Goal: Task Accomplishment & Management: Manage account settings

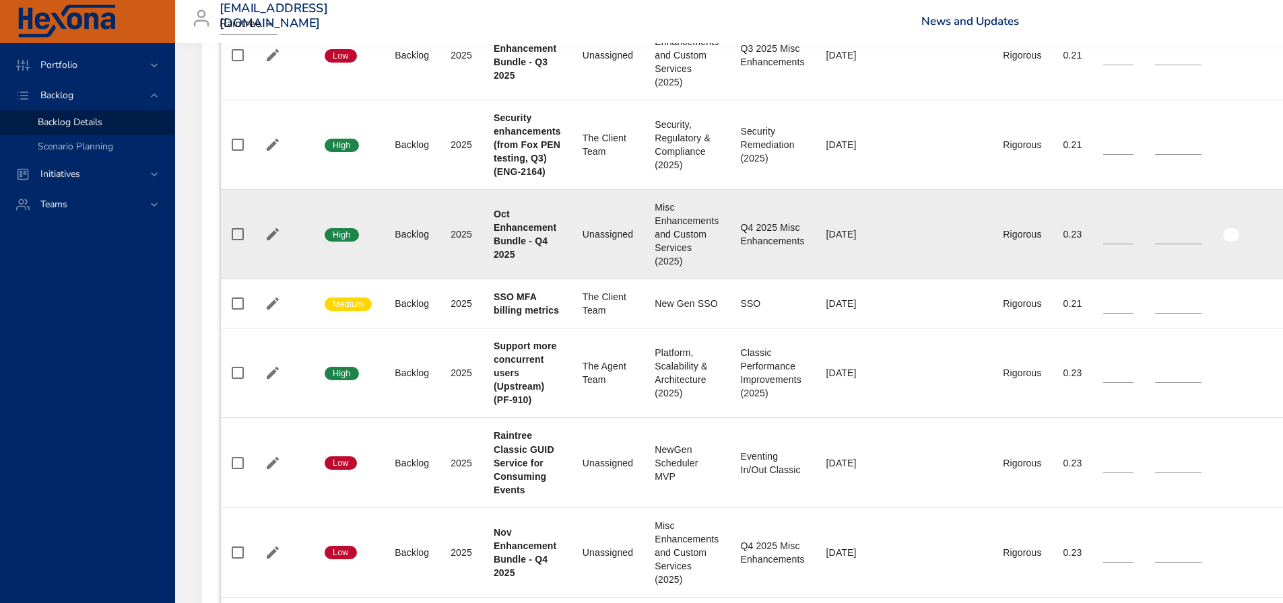
scroll to position [1176, 0]
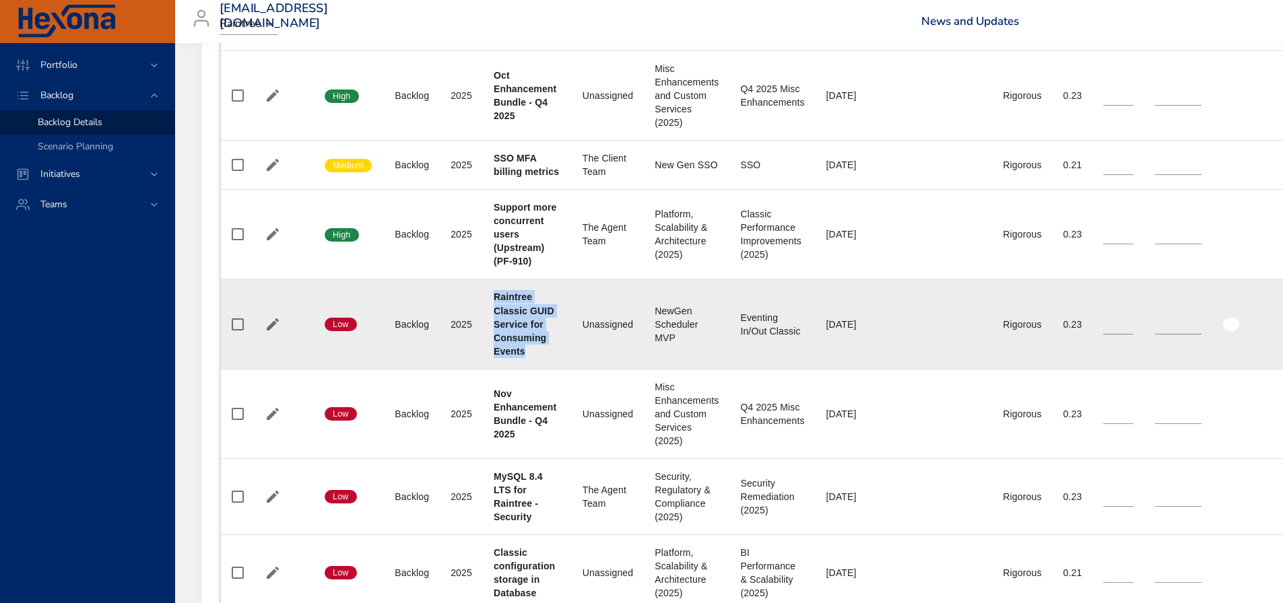
drag, startPoint x: 490, startPoint y: 307, endPoint x: 538, endPoint y: 372, distance: 80.4
click at [538, 369] on td "Project Raintree Classic GUID Service for Consuming Events" at bounding box center [527, 324] width 89 height 90
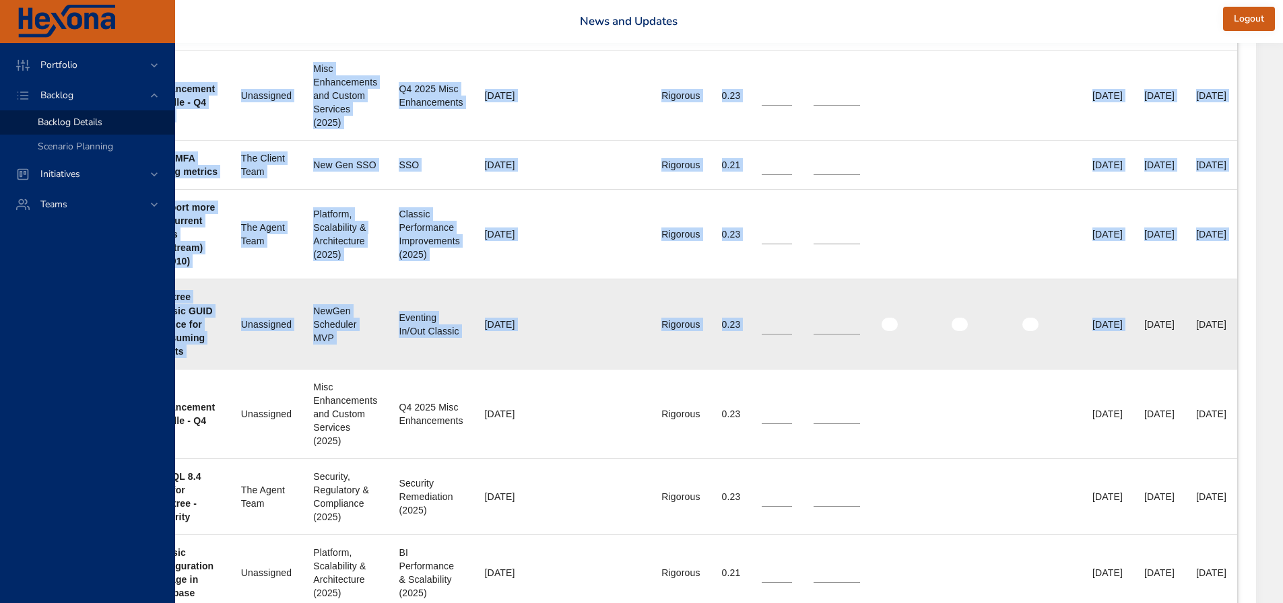
scroll to position [1176, 428]
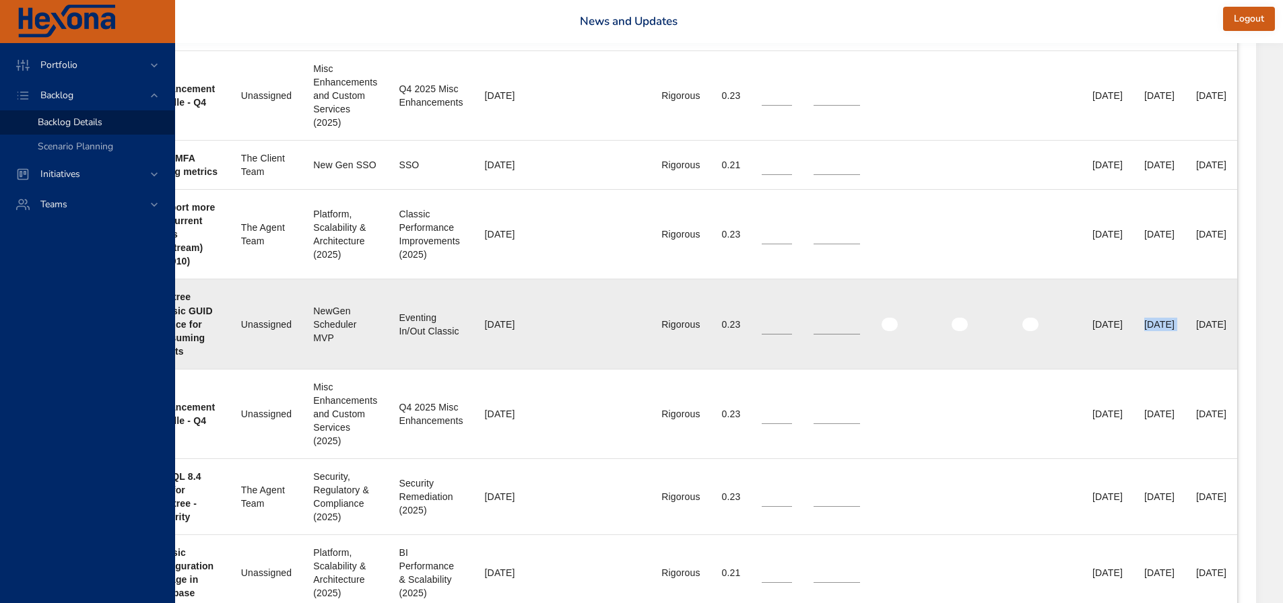
drag, startPoint x: 1221, startPoint y: 338, endPoint x: 1171, endPoint y: 348, distance: 51.5
click at [850, 348] on tr "Confidence Low Status Backlog Plan Year [DATE] Project Raintree Classic GUID Se…" at bounding box center [557, 324] width 1357 height 90
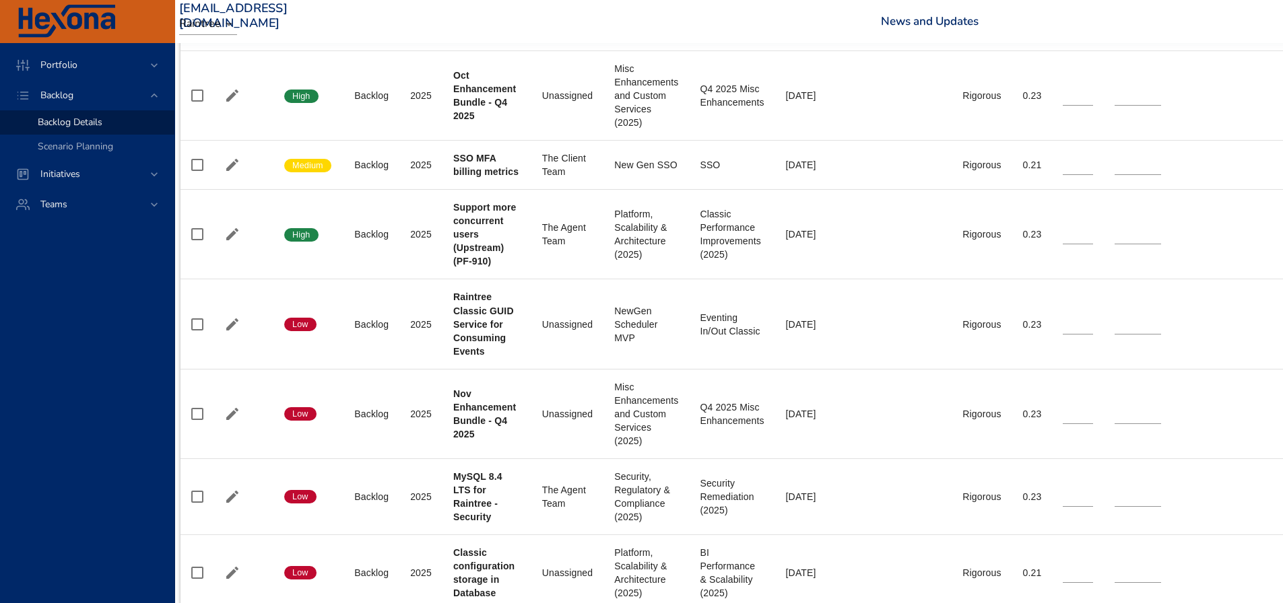
scroll to position [1176, 0]
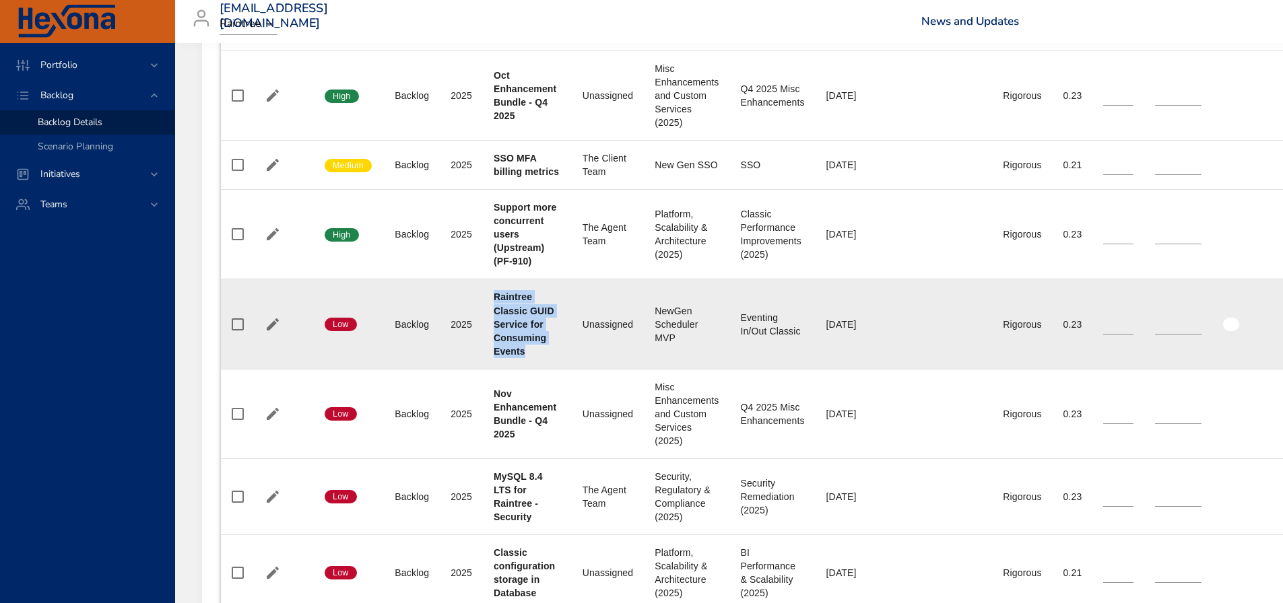
drag, startPoint x: 491, startPoint y: 309, endPoint x: 535, endPoint y: 364, distance: 69.9
click at [535, 364] on td "Project Raintree Classic GUID Service for Consuming Events" at bounding box center [527, 324] width 89 height 90
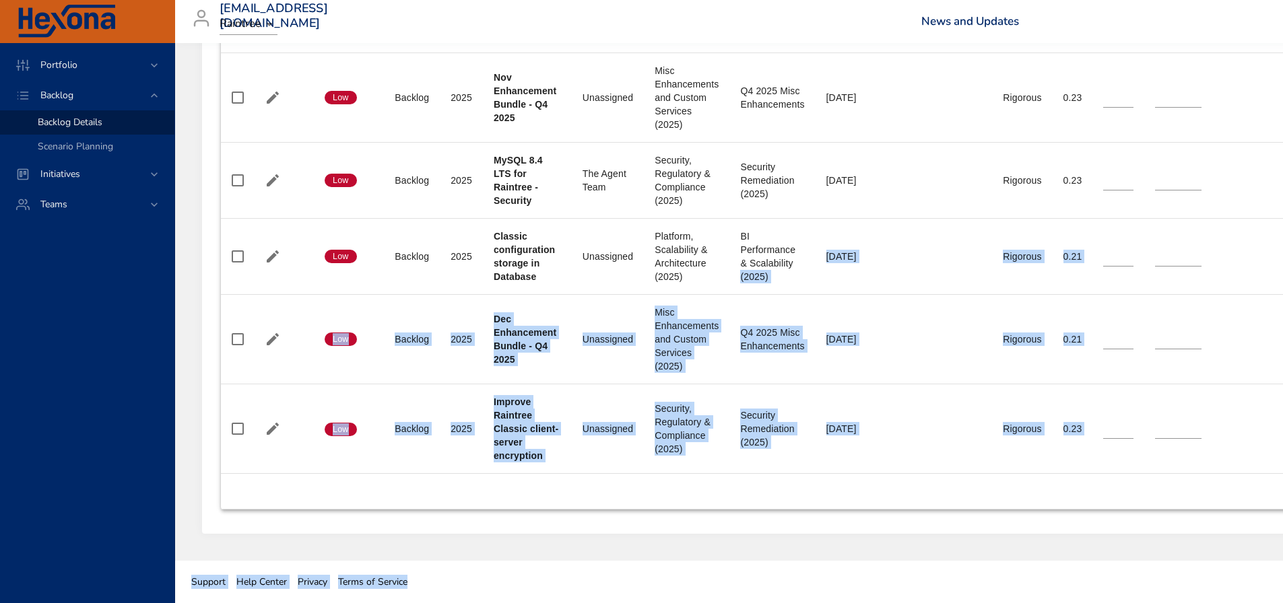
drag, startPoint x: 813, startPoint y: 597, endPoint x: 1009, endPoint y: 606, distance: 196.1
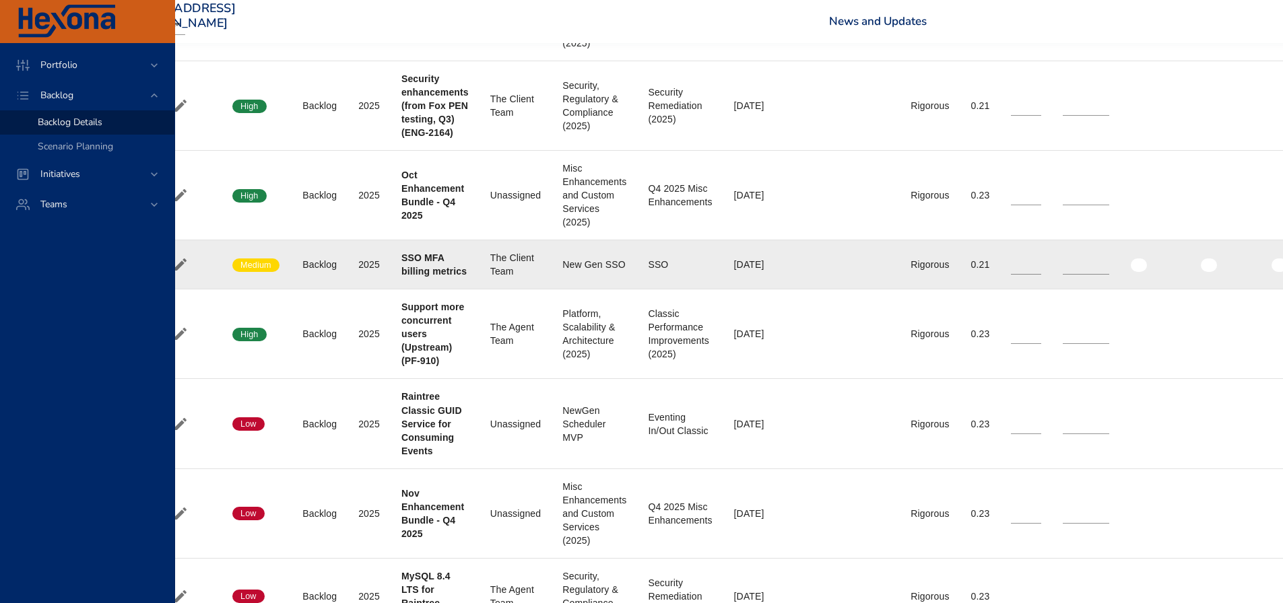
scroll to position [1102, 92]
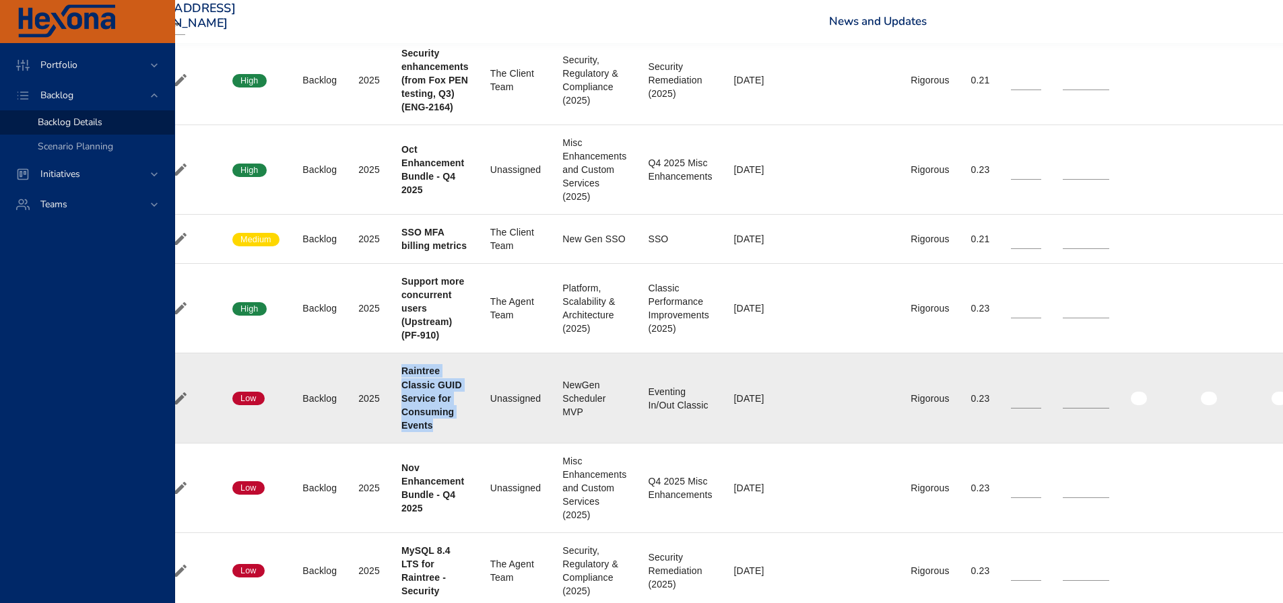
drag, startPoint x: 401, startPoint y: 386, endPoint x: 432, endPoint y: 442, distance: 63.9
click at [432, 397] on b "Raintree Classic GUID Service for Consuming Events" at bounding box center [431, 398] width 61 height 65
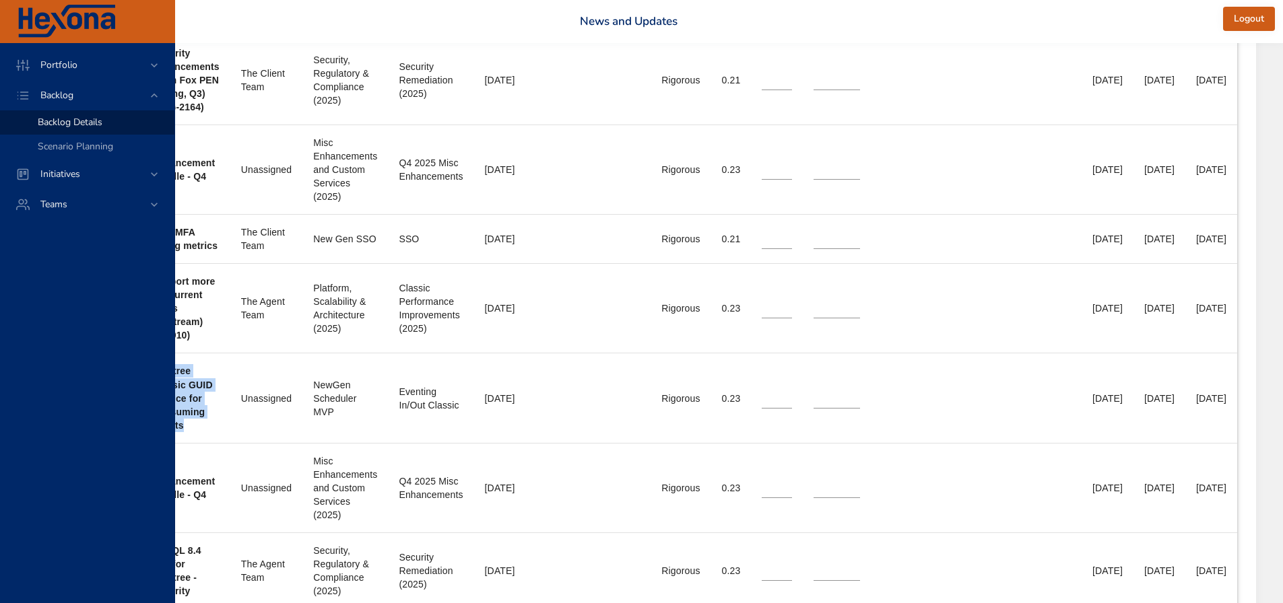
scroll to position [1102, 351]
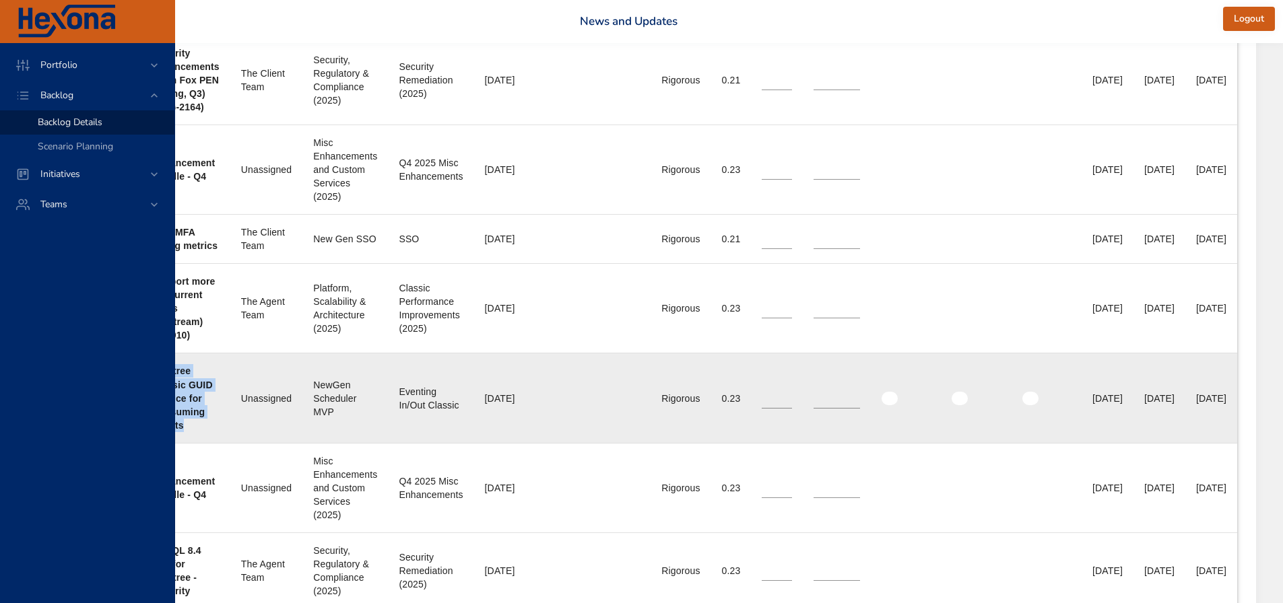
drag, startPoint x: 1185, startPoint y: 412, endPoint x: 1229, endPoint y: 411, distance: 43.8
click at [850, 397] on div "[DATE]" at bounding box center [1159, 398] width 30 height 13
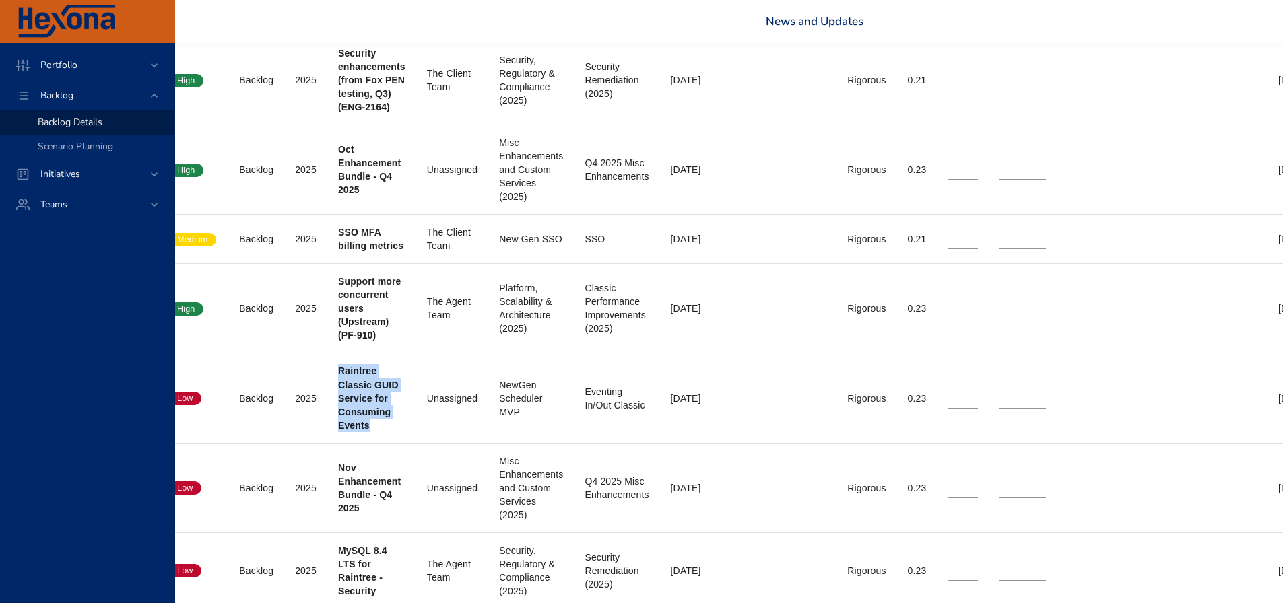
scroll to position [1102, 0]
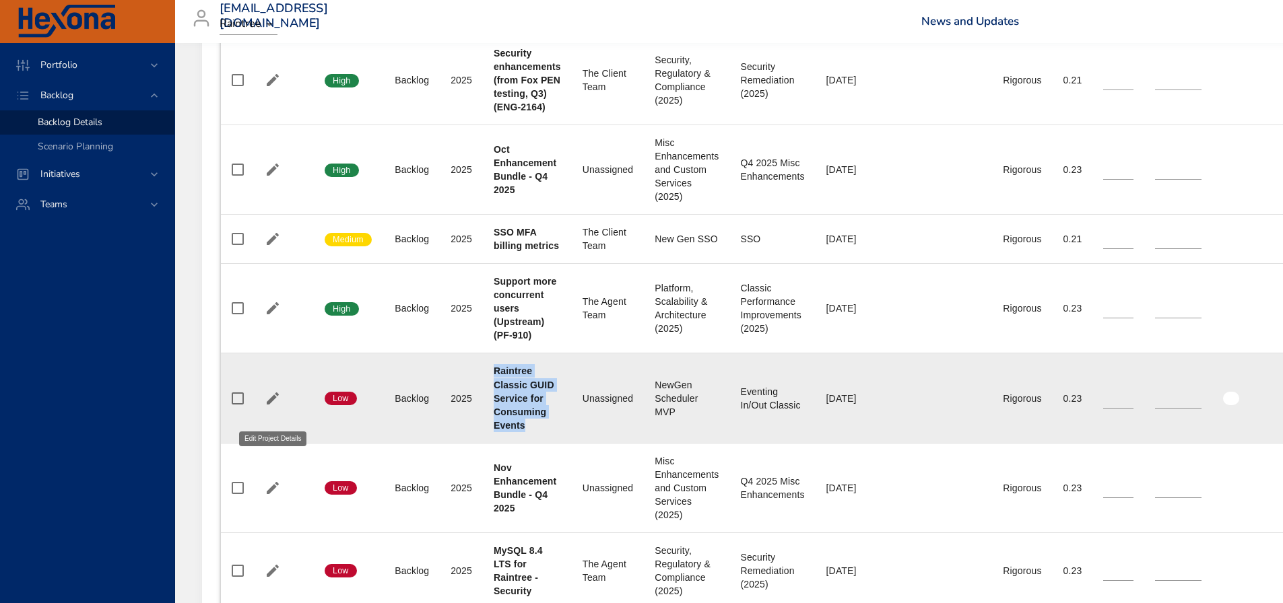
click at [278, 397] on icon "button" at bounding box center [273, 398] width 16 height 16
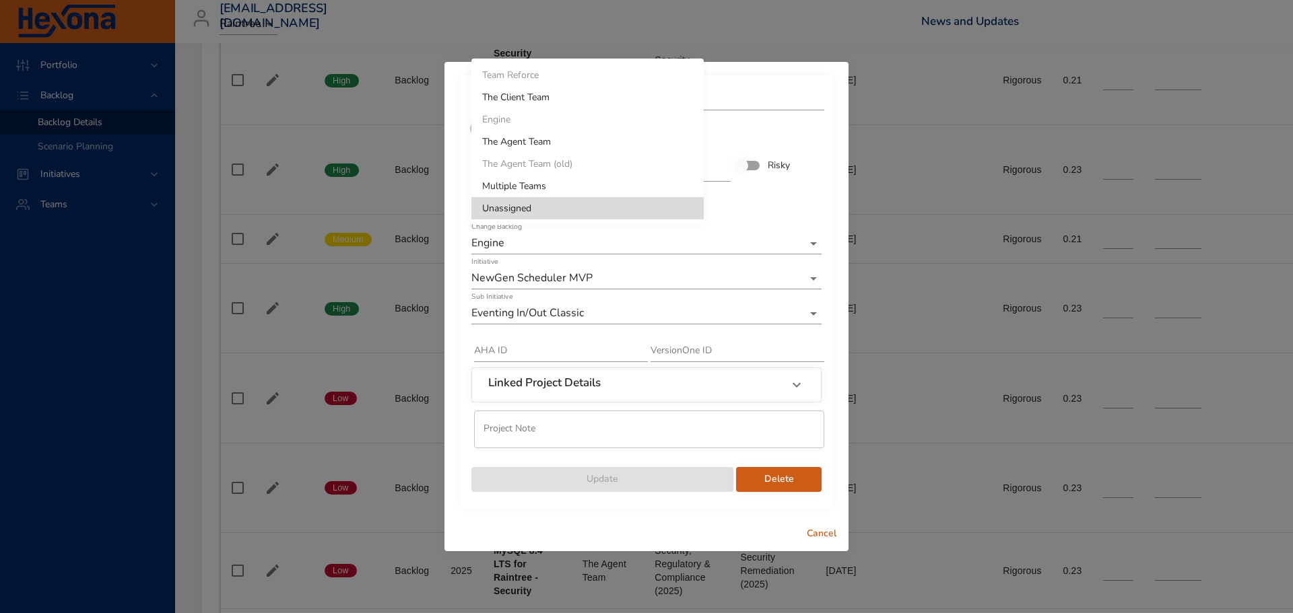
click at [524, 143] on li "The Agent Team" at bounding box center [587, 142] width 232 height 22
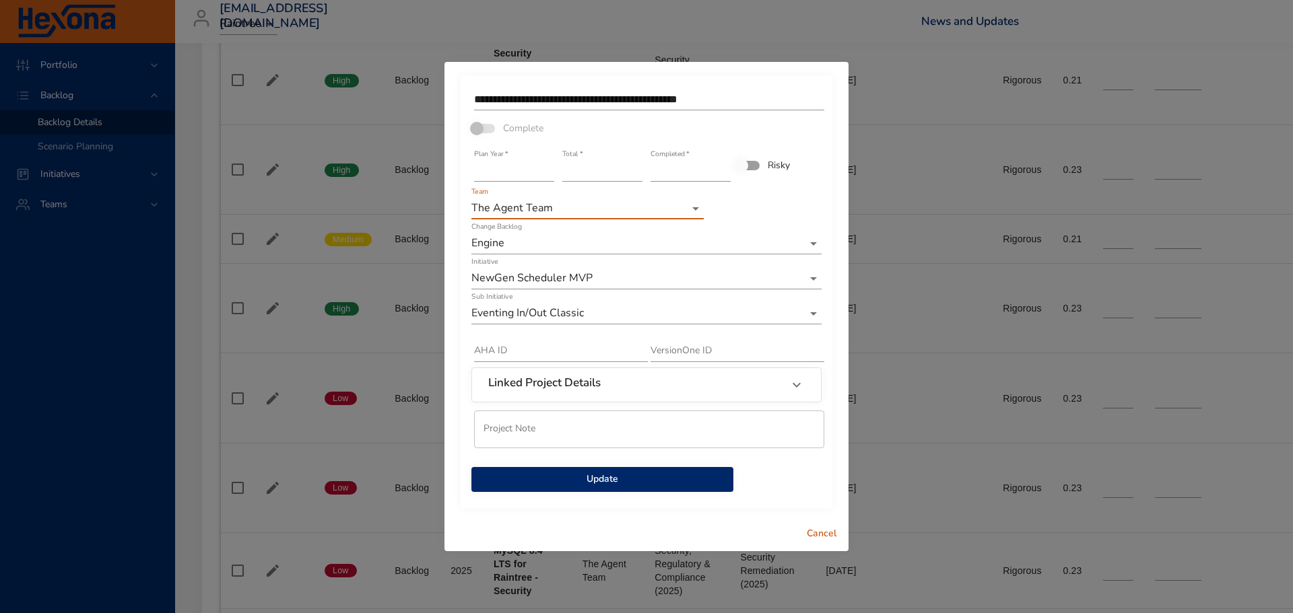
click at [658, 397] on span "Update" at bounding box center [602, 479] width 240 height 17
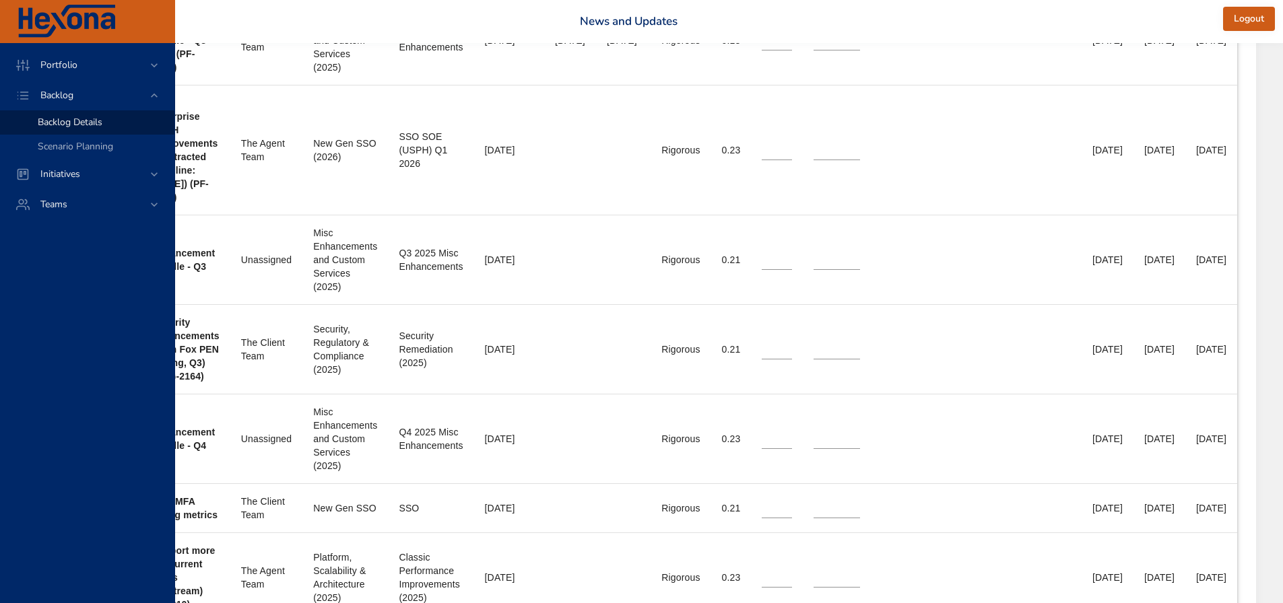
scroll to position [833, 428]
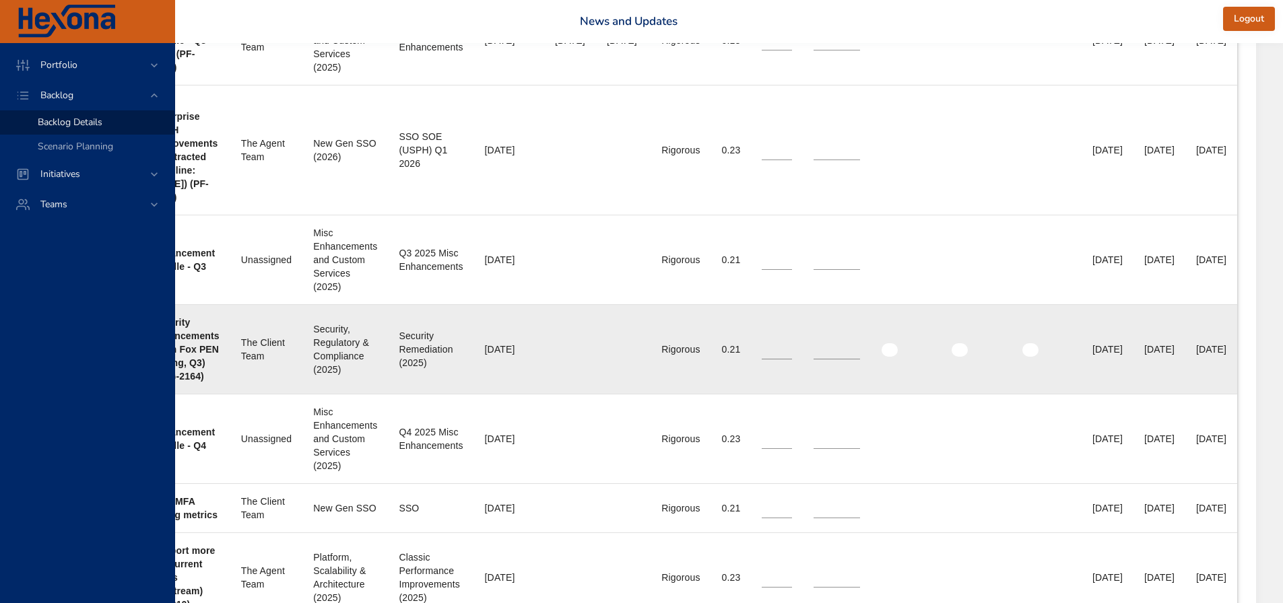
drag, startPoint x: 1154, startPoint y: 364, endPoint x: 1110, endPoint y: 364, distance: 44.4
click at [850, 356] on div "[DATE]" at bounding box center [1159, 349] width 30 height 13
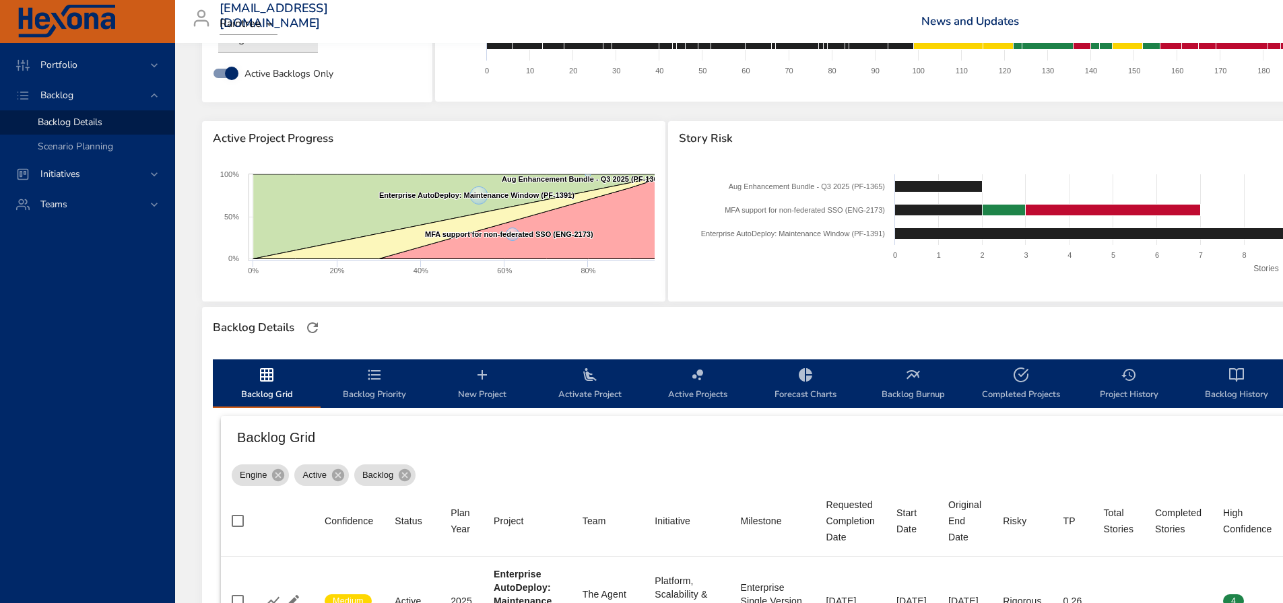
scroll to position [0, 0]
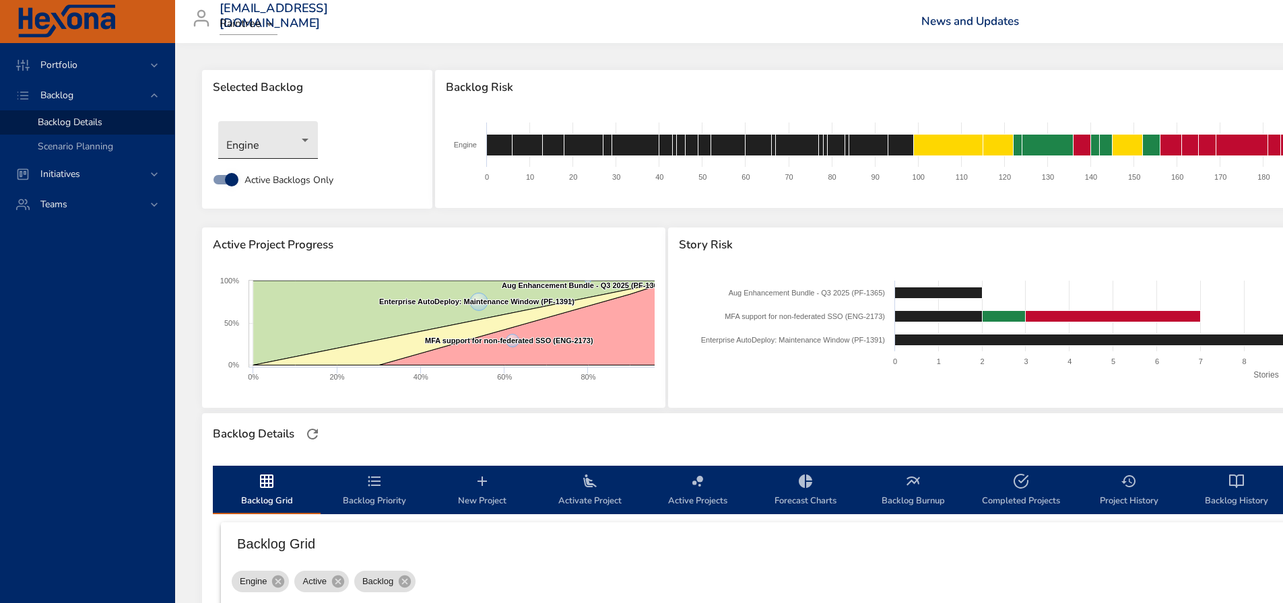
click at [301, 141] on body "Portfolio Backlog Backlog Details Scenario Planning Initiatives Teams [EMAIL_AD…" at bounding box center [641, 301] width 1283 height 603
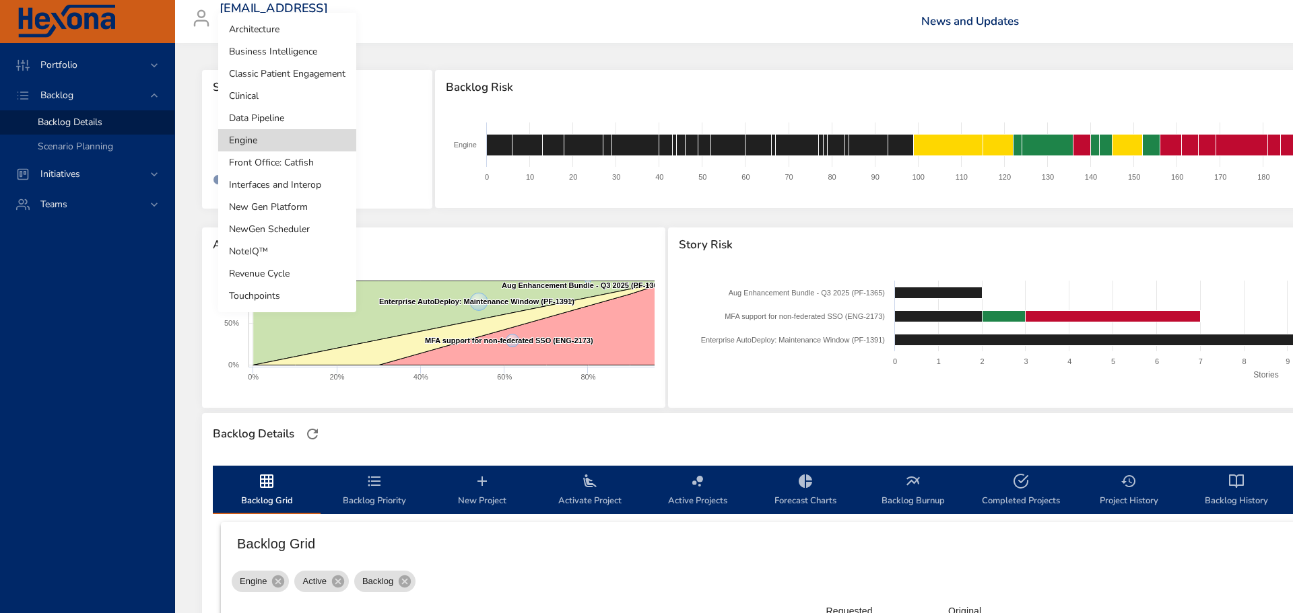
click at [287, 180] on li "Interfaces and Interop" at bounding box center [287, 185] width 138 height 22
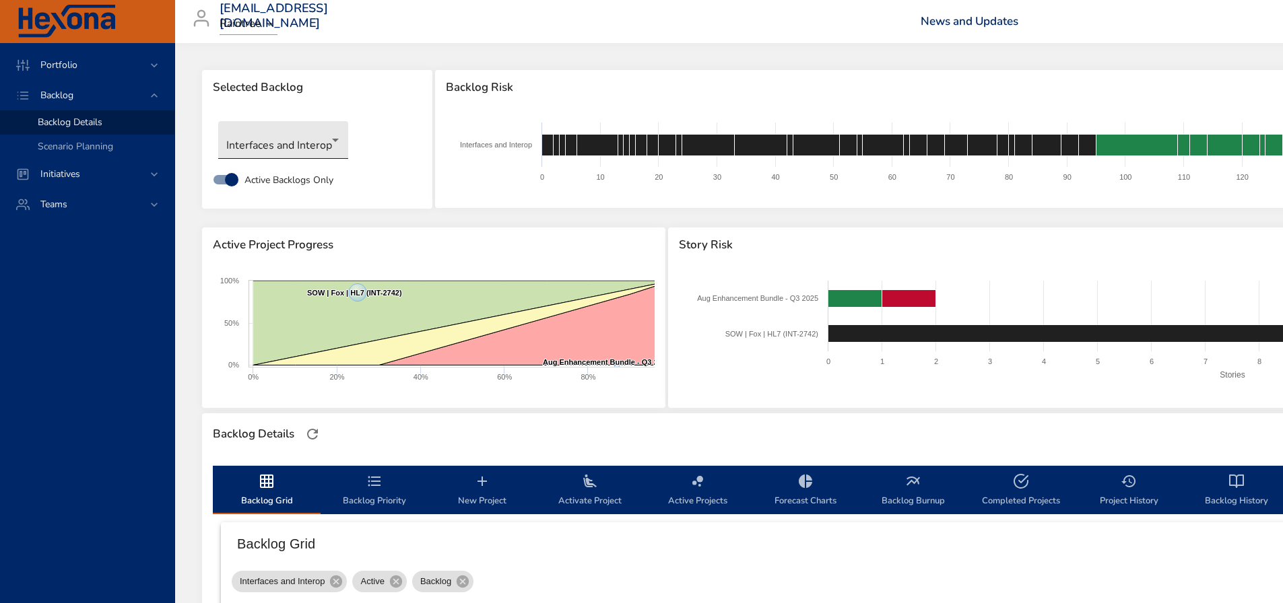
click at [326, 143] on body "Portfolio Backlog Backlog Details Scenario Planning Initiatives Teams [EMAIL_AD…" at bounding box center [641, 301] width 1283 height 603
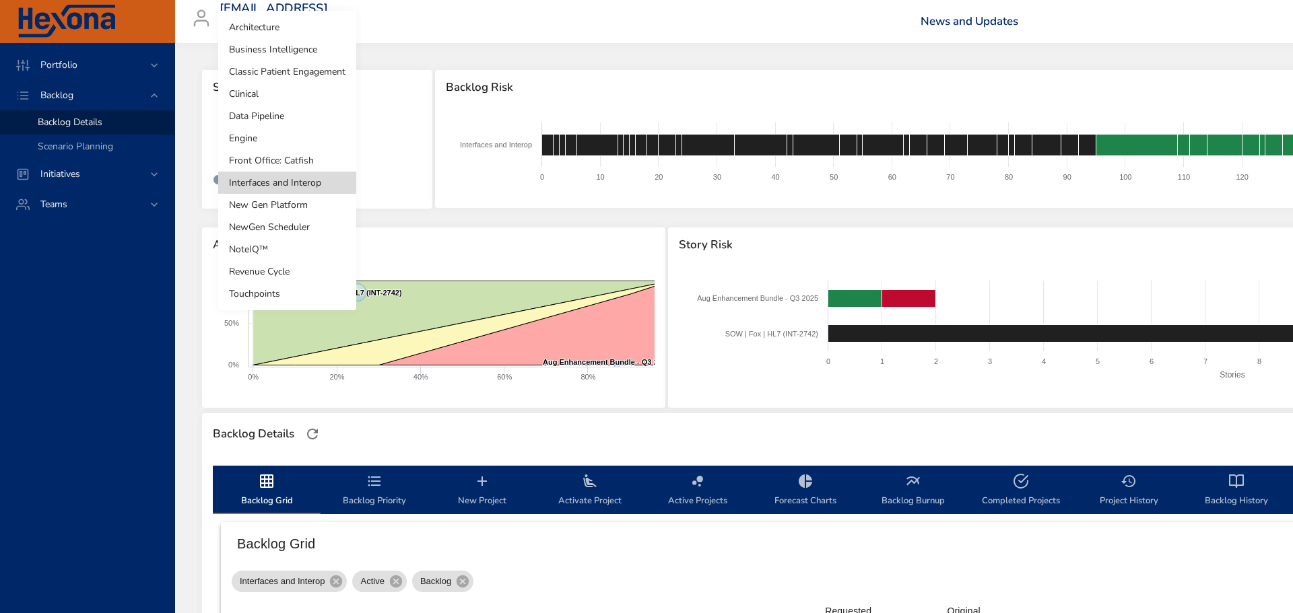
click at [257, 136] on li "Engine" at bounding box center [287, 138] width 138 height 22
